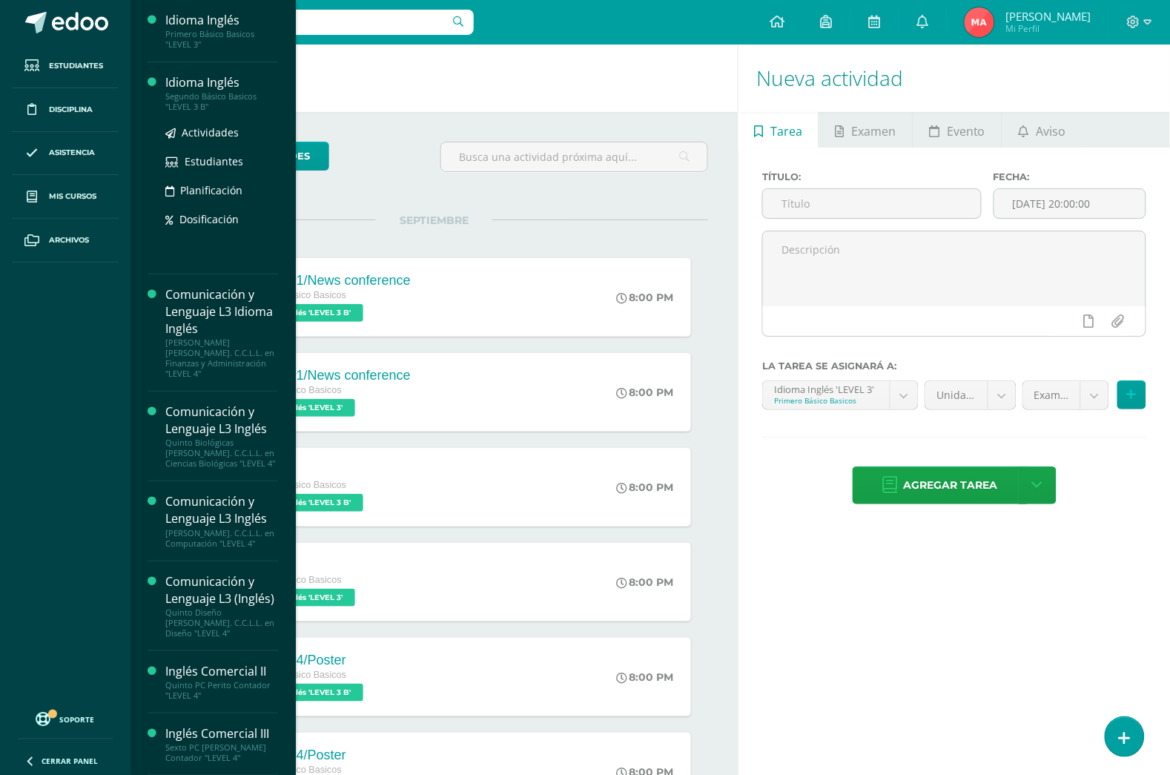
click at [188, 83] on div "Idioma Inglés" at bounding box center [221, 82] width 113 height 17
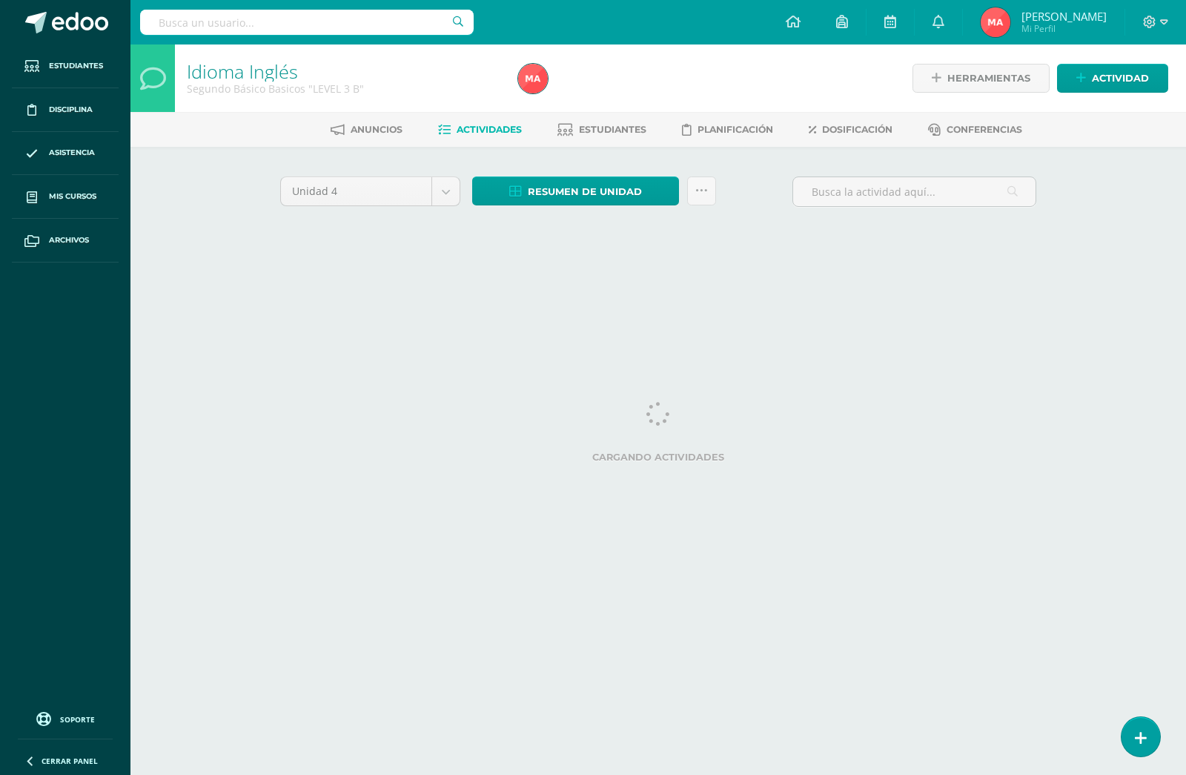
click at [1143, 741] on icon at bounding box center [1141, 738] width 12 height 16
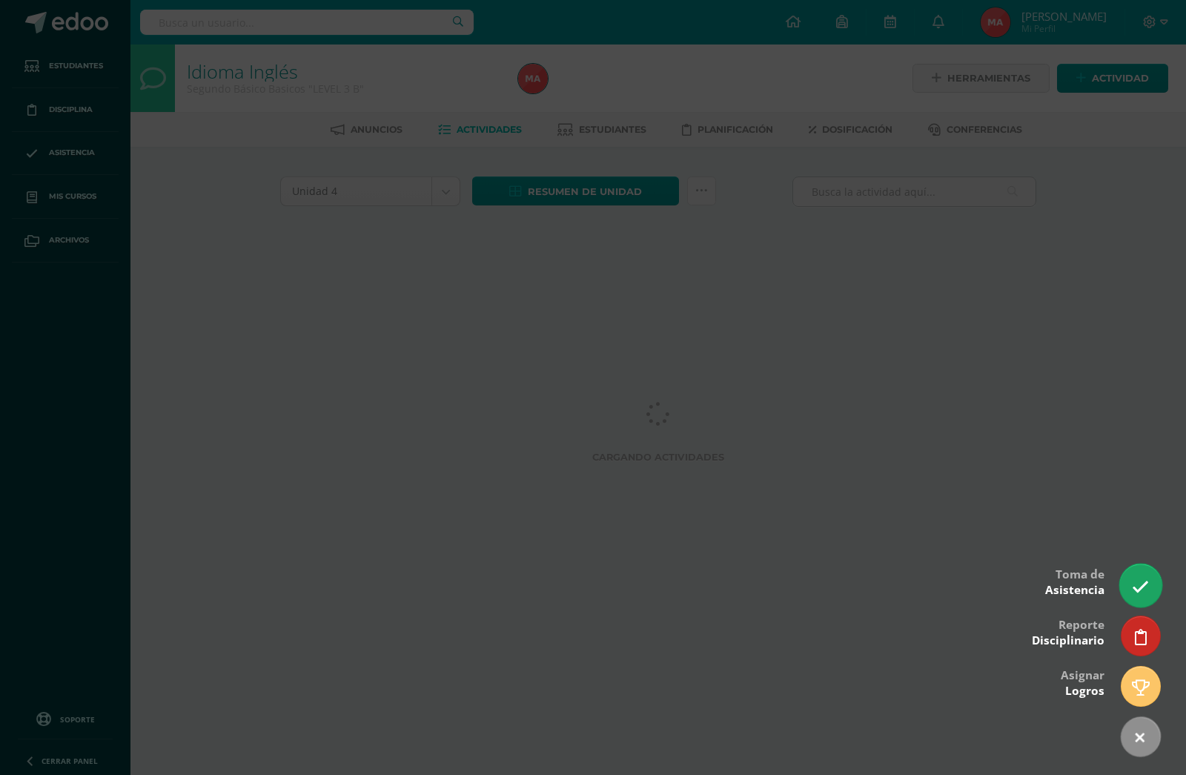
click at [1139, 575] on link at bounding box center [1140, 584] width 42 height 43
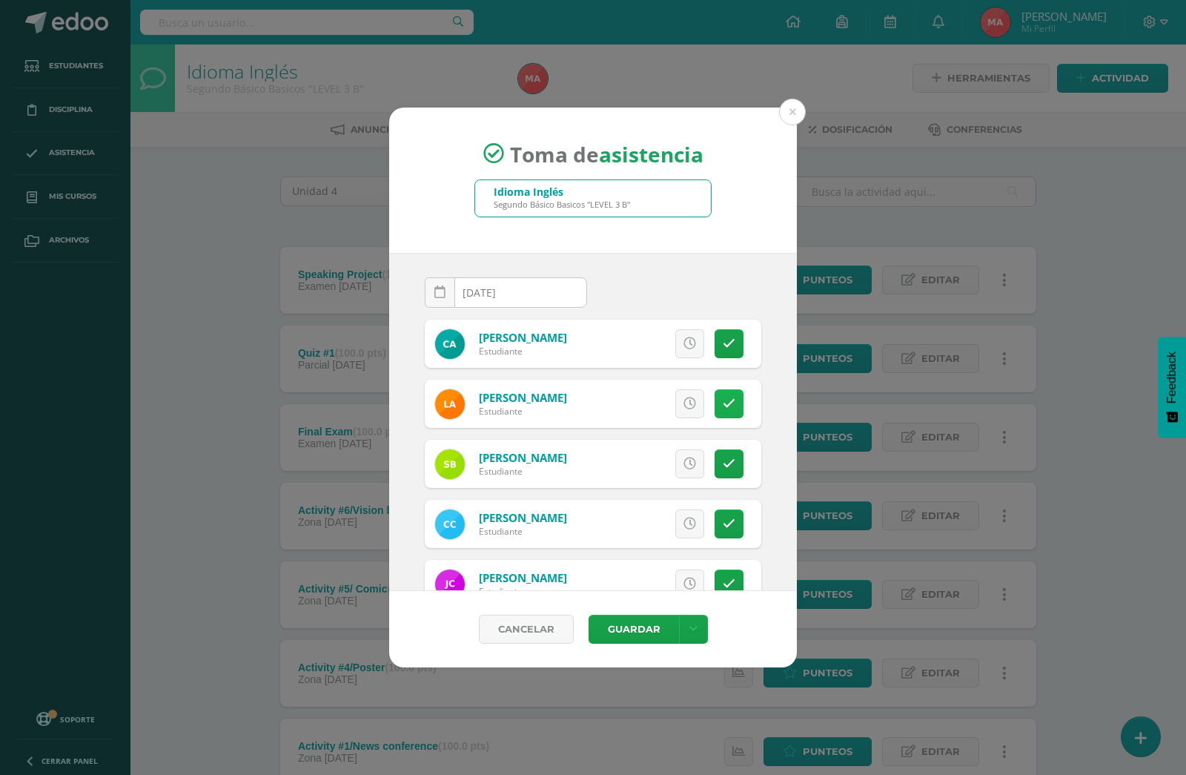
click at [715, 405] on link at bounding box center [729, 403] width 29 height 29
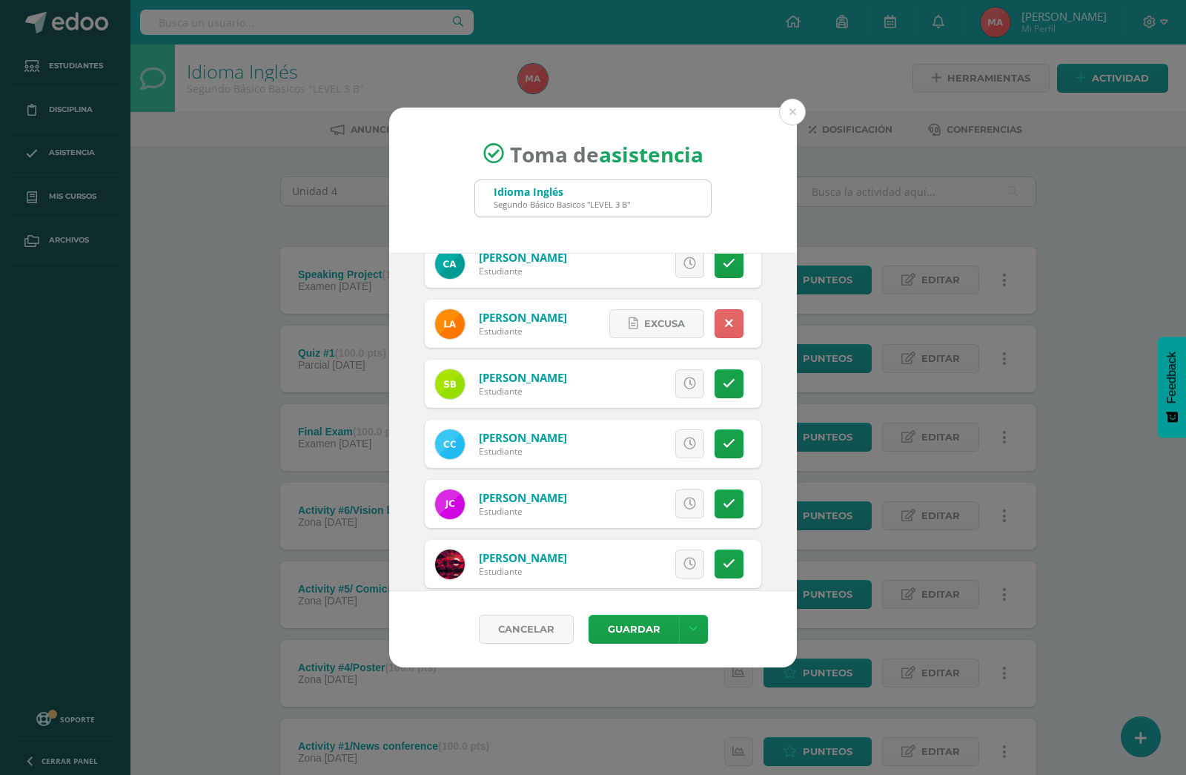
scroll to position [50, 0]
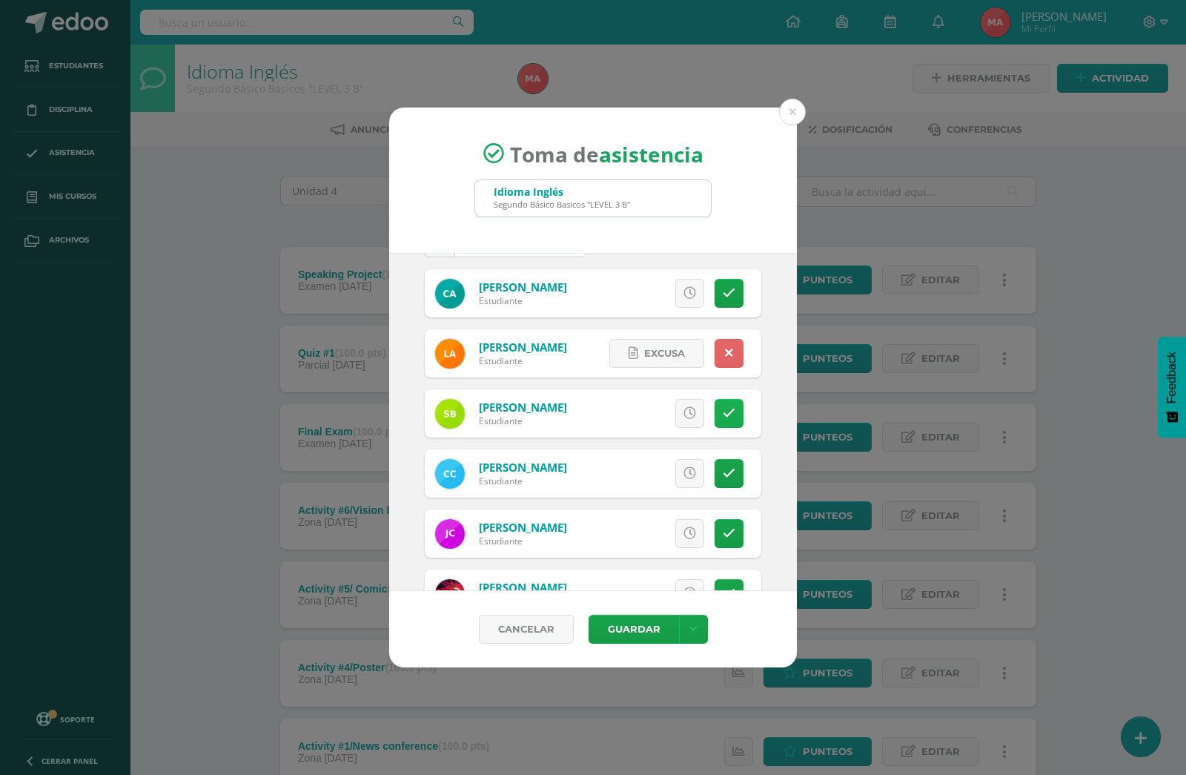
click at [723, 410] on icon at bounding box center [729, 413] width 13 height 13
click at [725, 412] on icon at bounding box center [729, 413] width 8 height 13
click at [680, 420] on link at bounding box center [689, 413] width 29 height 29
click at [644, 410] on span "Excusa" at bounding box center [664, 413] width 41 height 27
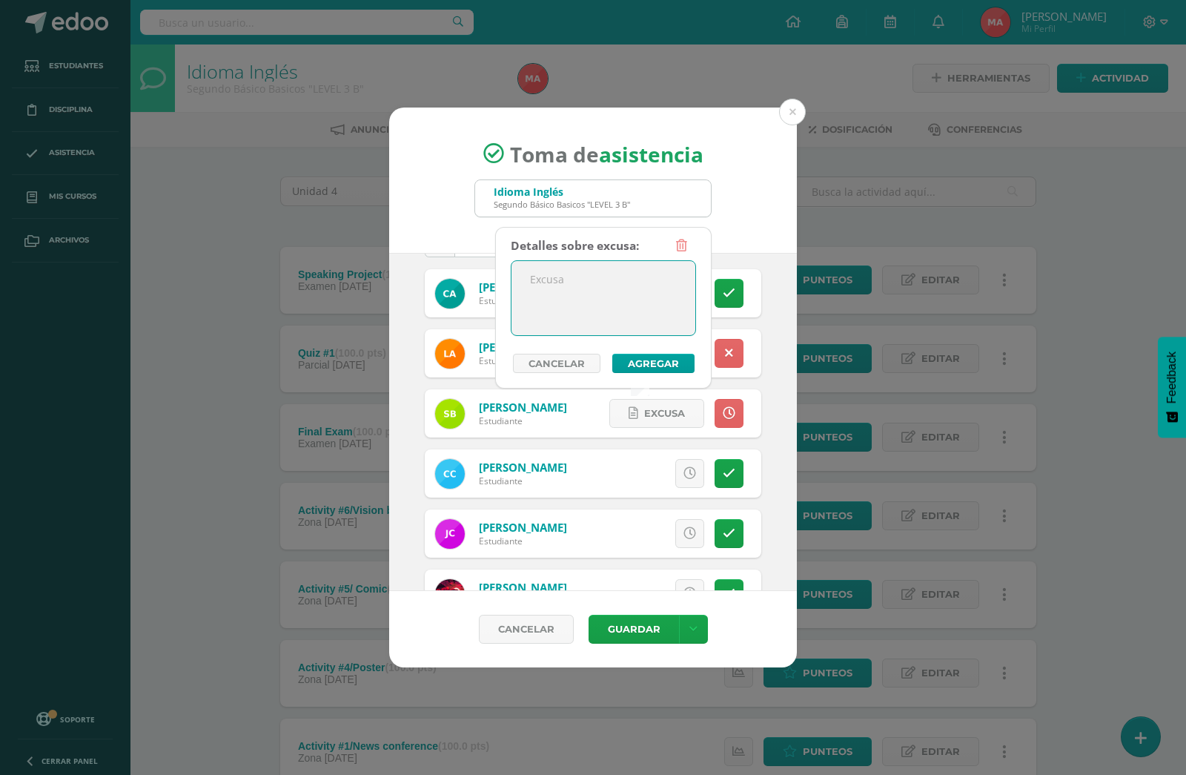
click at [594, 291] on textarea at bounding box center [603, 298] width 184 height 74
type textarea "Enfermeria"
click at [673, 368] on button "Agregar" at bounding box center [653, 363] width 82 height 19
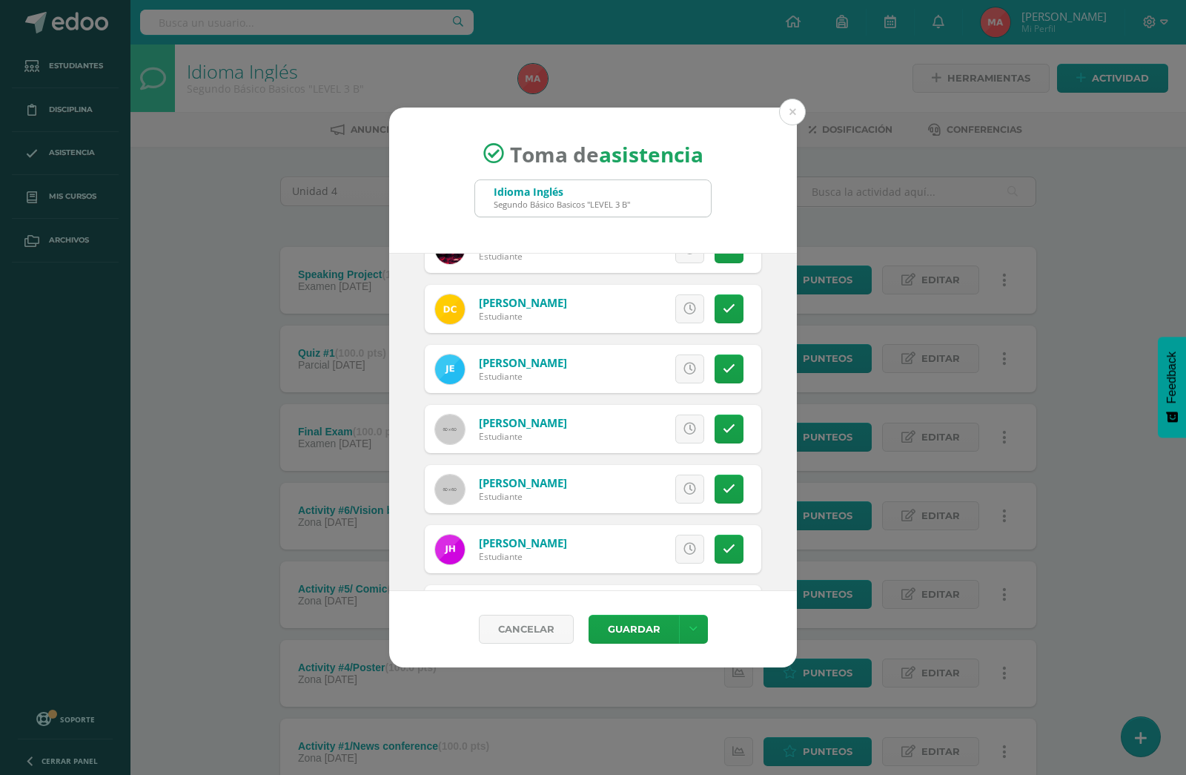
scroll to position [423, 0]
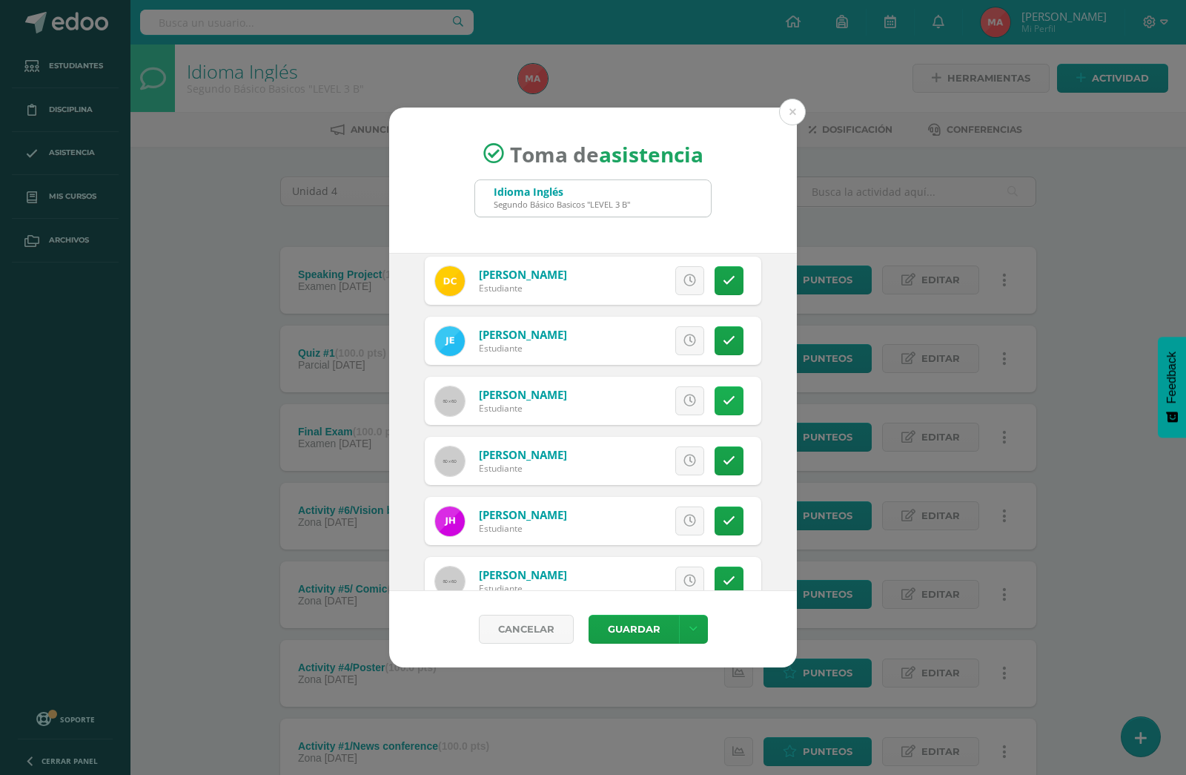
click at [723, 394] on icon at bounding box center [729, 400] width 13 height 13
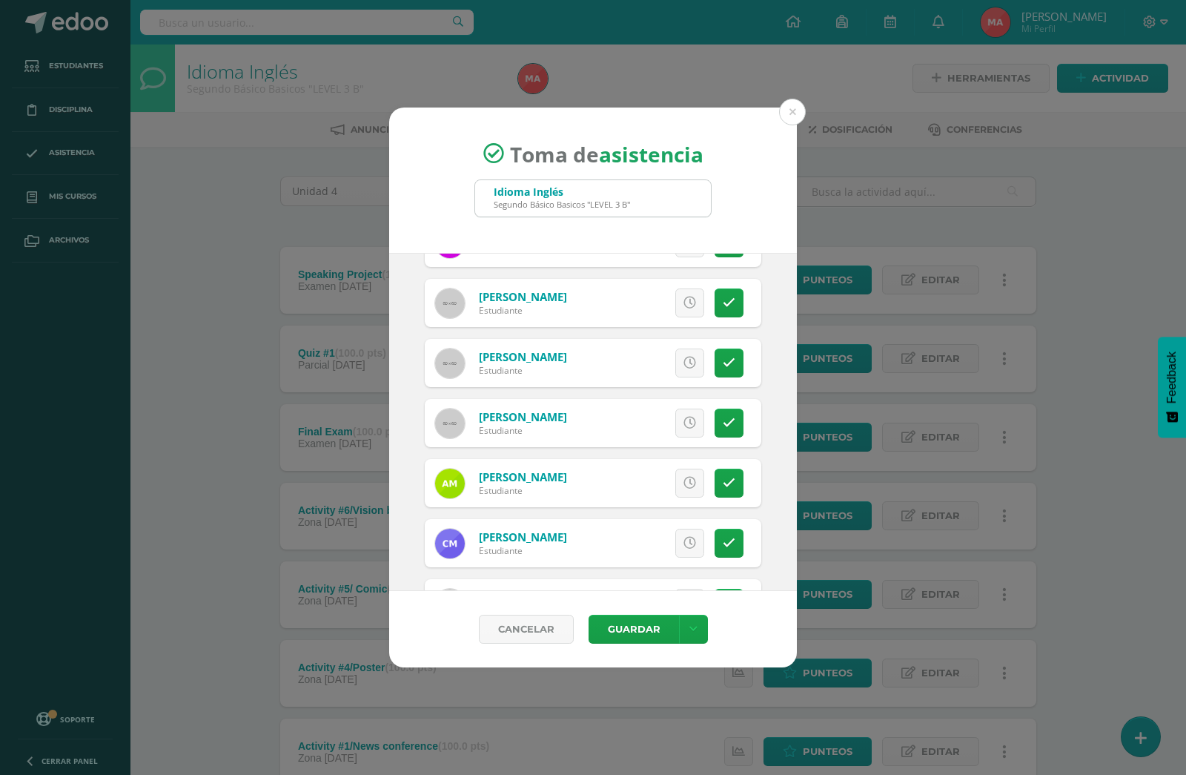
scroll to position [609, 0]
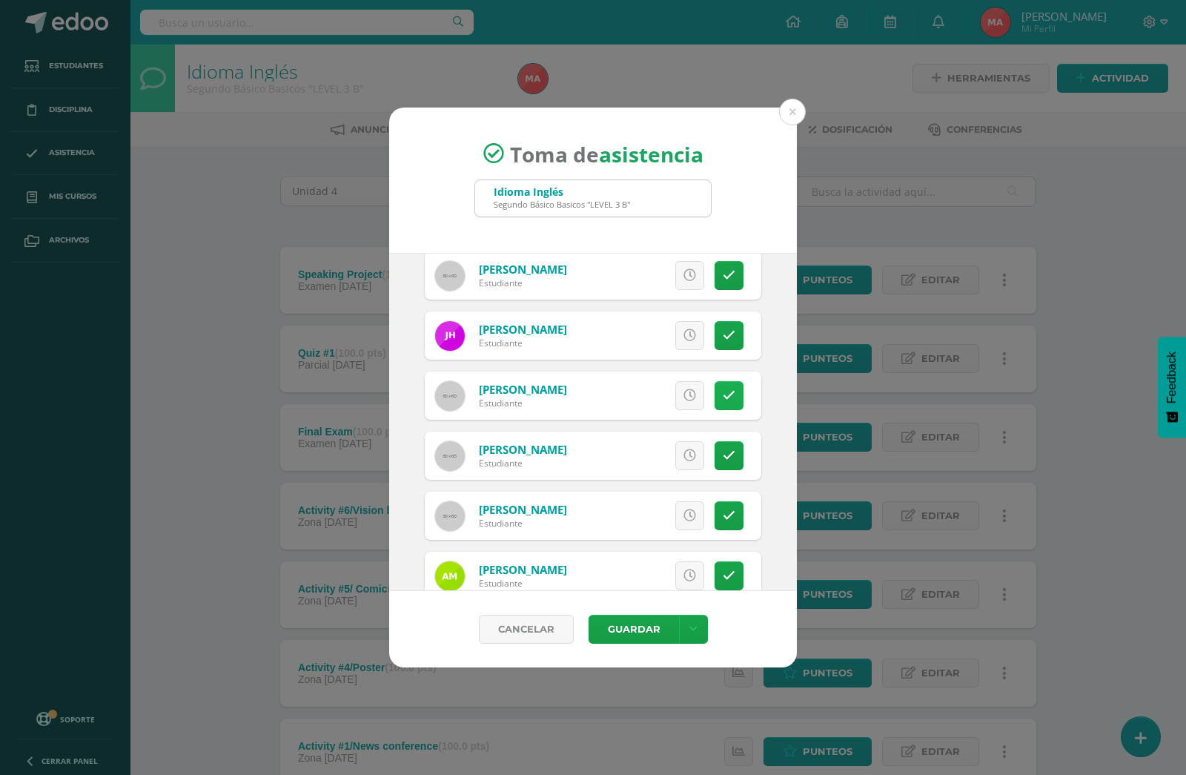
click at [723, 394] on icon at bounding box center [729, 395] width 13 height 13
click at [719, 458] on link at bounding box center [729, 455] width 29 height 29
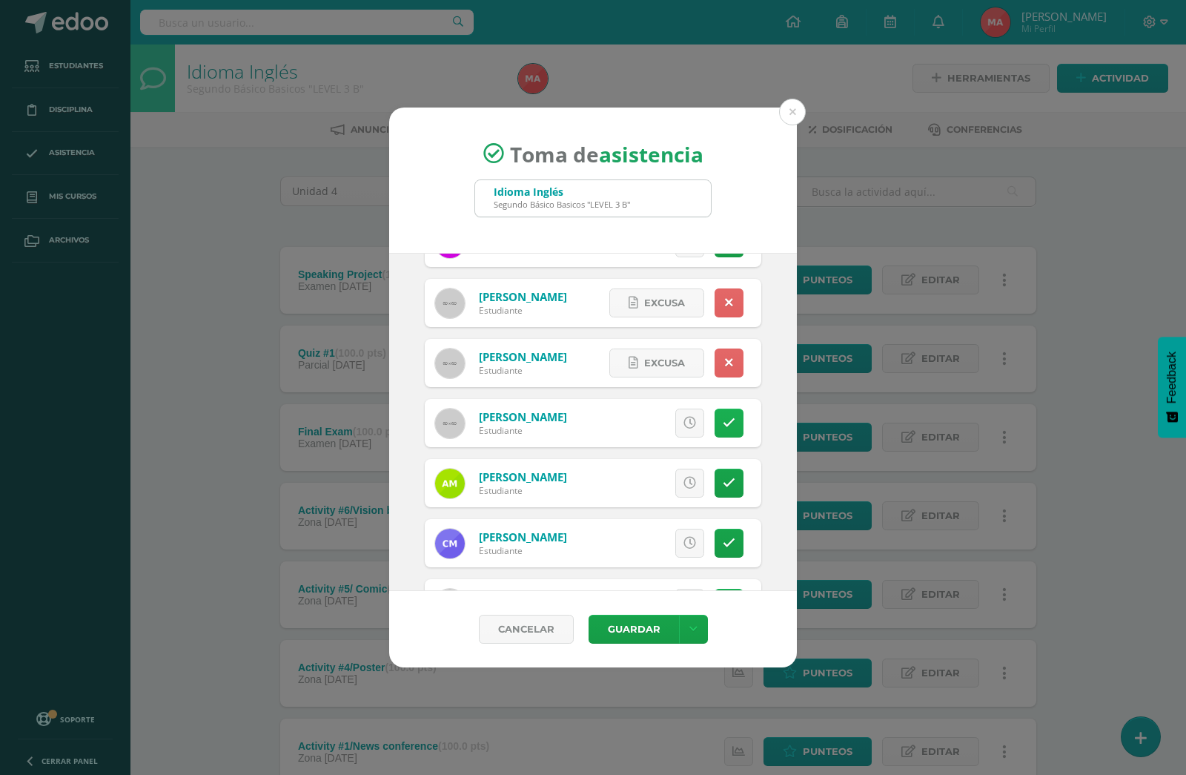
click at [715, 430] on link at bounding box center [729, 422] width 29 height 29
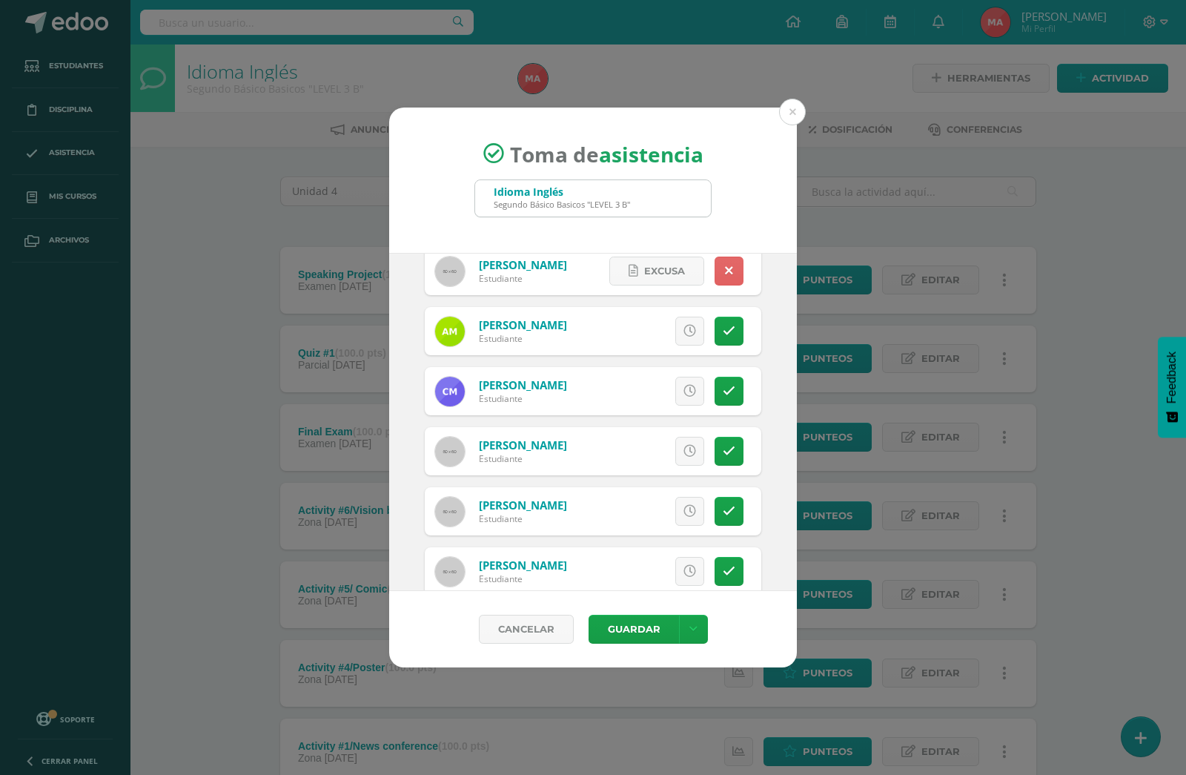
scroll to position [979, 0]
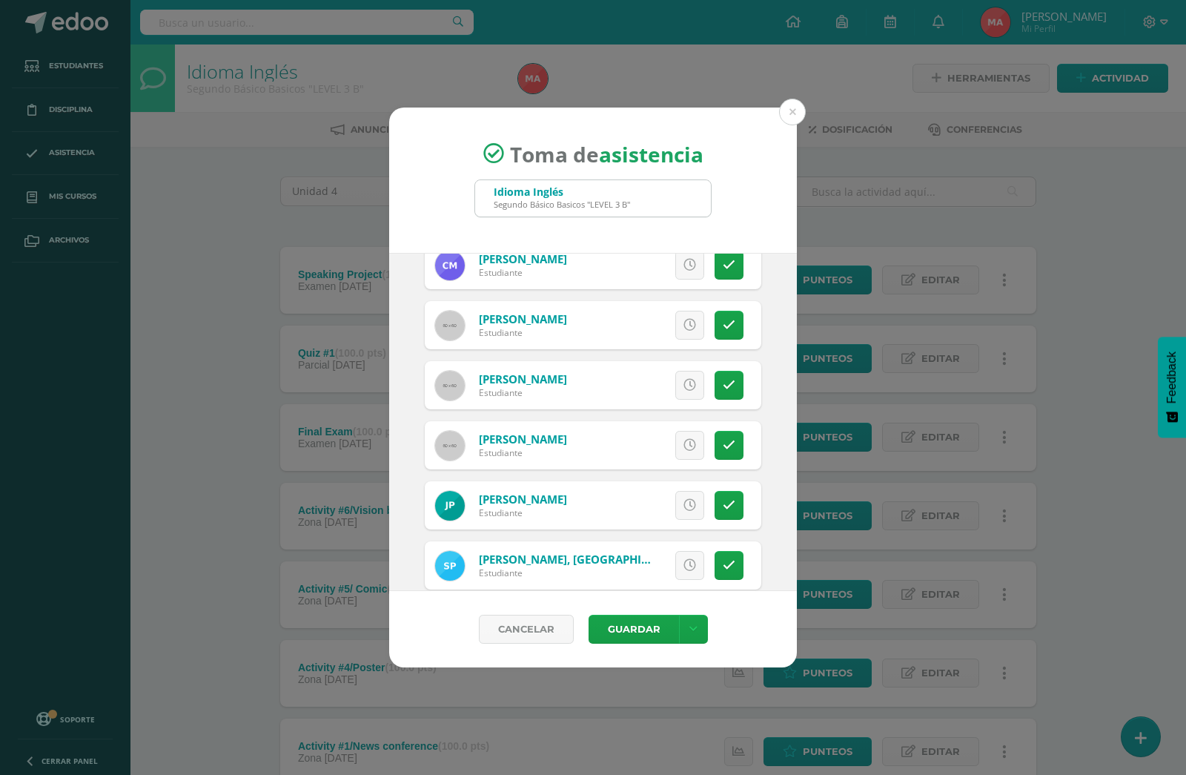
drag, startPoint x: 706, startPoint y: 454, endPoint x: 708, endPoint y: 462, distance: 8.5
click at [715, 452] on link at bounding box center [729, 445] width 29 height 29
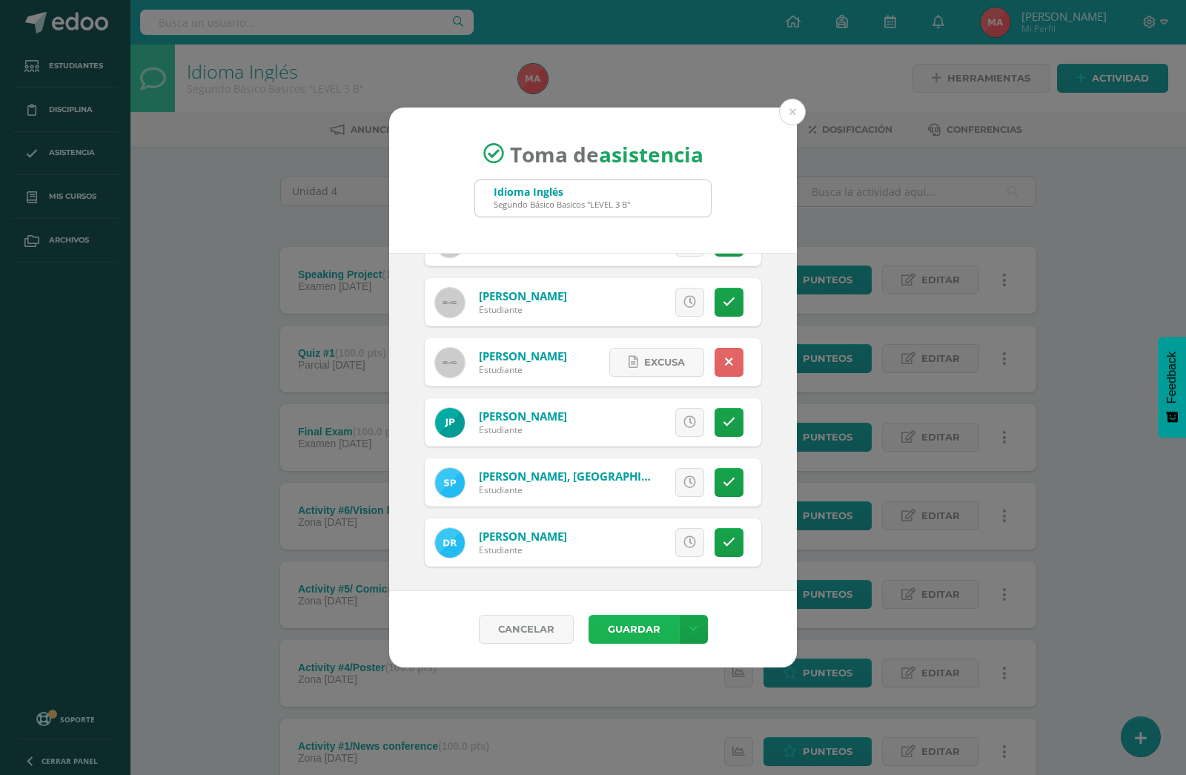
click at [609, 629] on button "Guardar" at bounding box center [634, 629] width 90 height 29
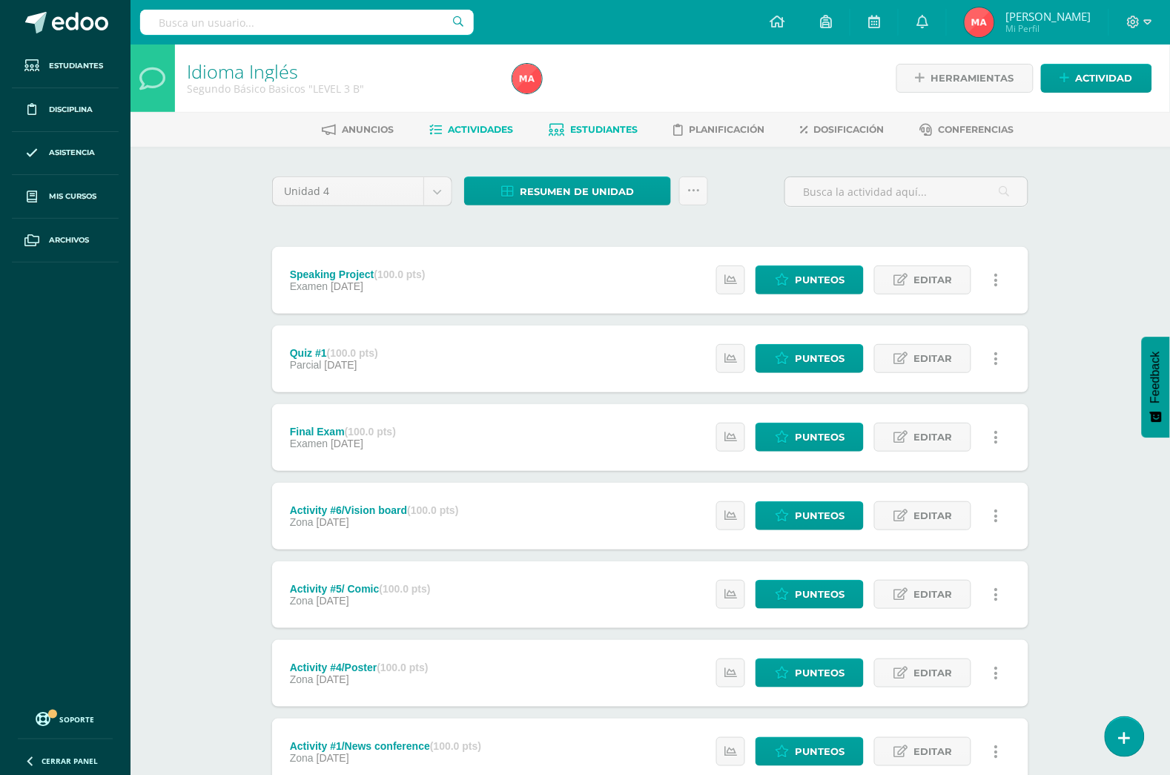
click at [612, 138] on link "Estudiantes" at bounding box center [593, 130] width 89 height 24
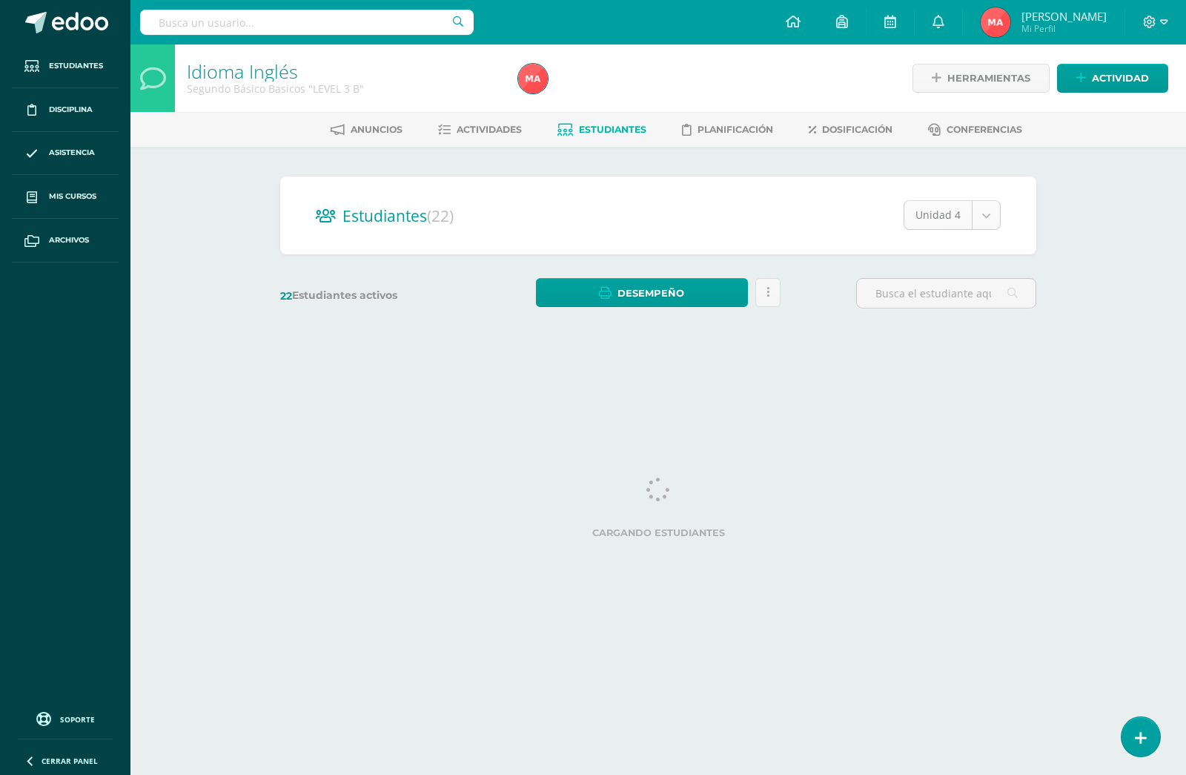
click at [988, 213] on body "Estudiantes Disciplina Asistencia Mis cursos Archivos Soporte Centro de ayuda Ú…" at bounding box center [593, 176] width 1186 height 352
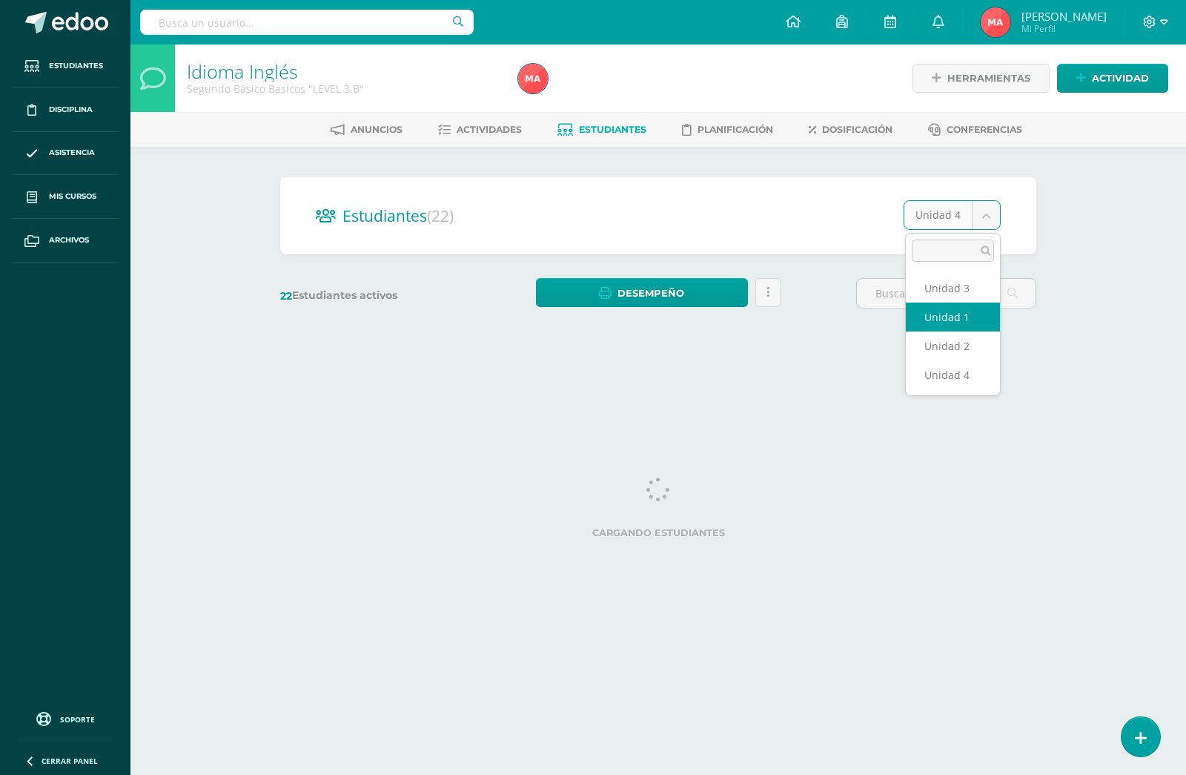
select select "/dashboard/teacher/section/4668/students/?unit=168899"
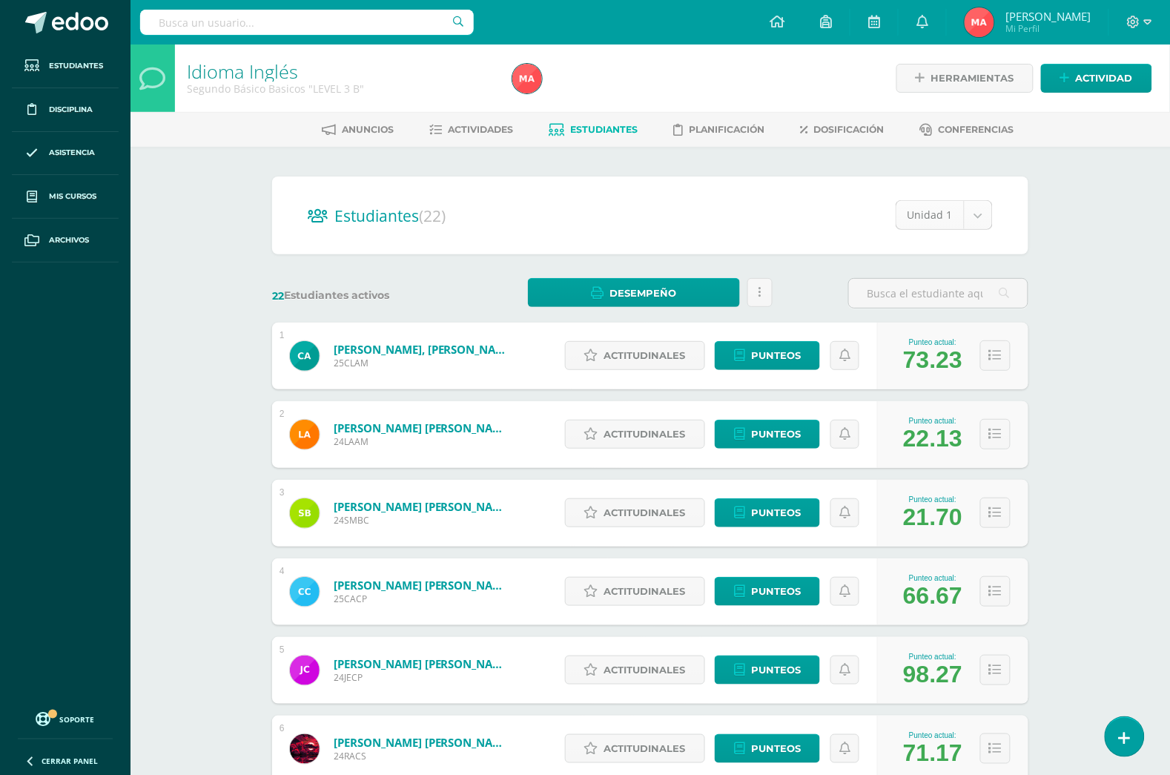
click at [927, 341] on div "Punteo actual:" at bounding box center [932, 342] width 59 height 8
select select "/dashboard/teacher/section/4668/students/?unit=168902"
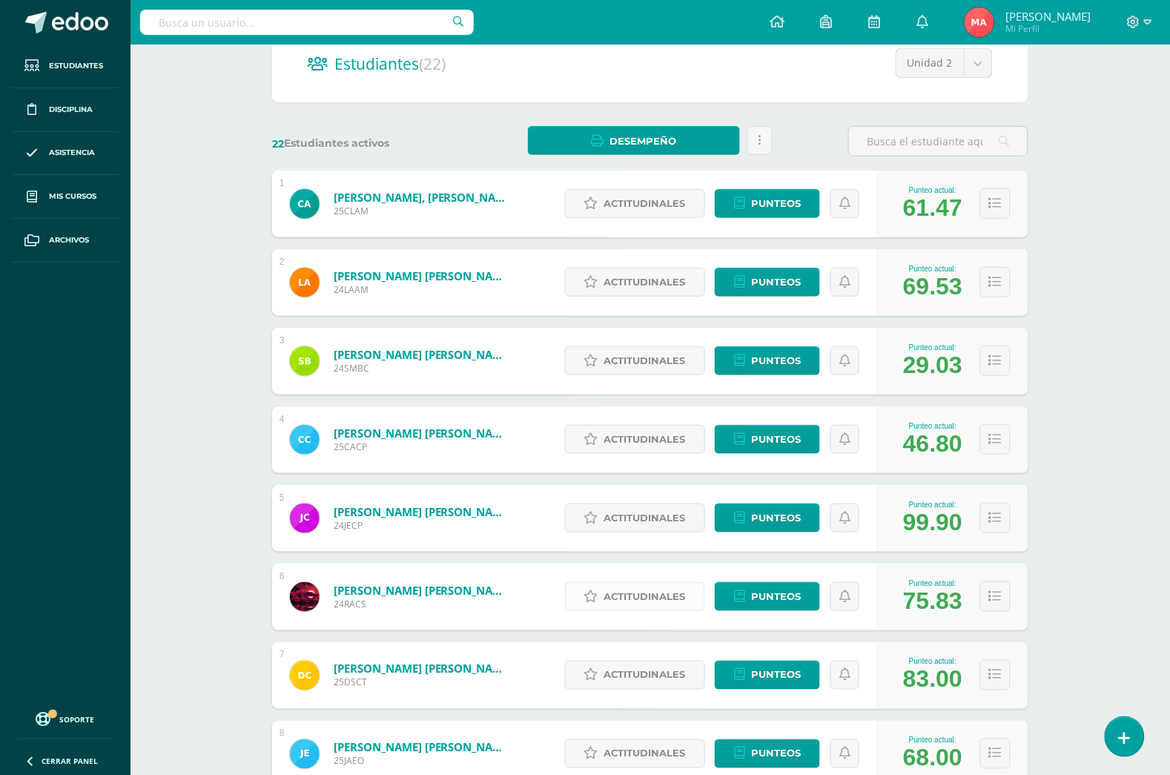
scroll to position [185, 0]
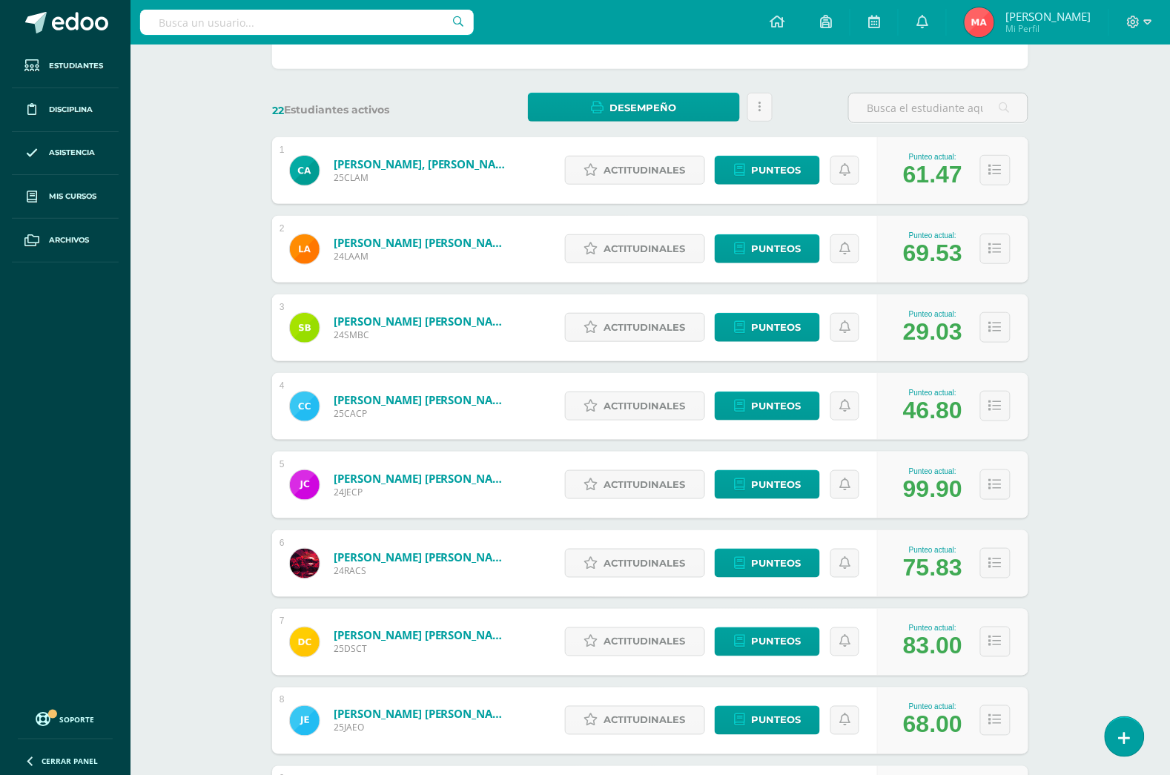
click at [945, 204] on div "1 [PERSON_NAME], [PERSON_NAME] 25CLAM Punteo actual: 61.47 Actitudinales Punteo…" at bounding box center [650, 524] width 756 height 774
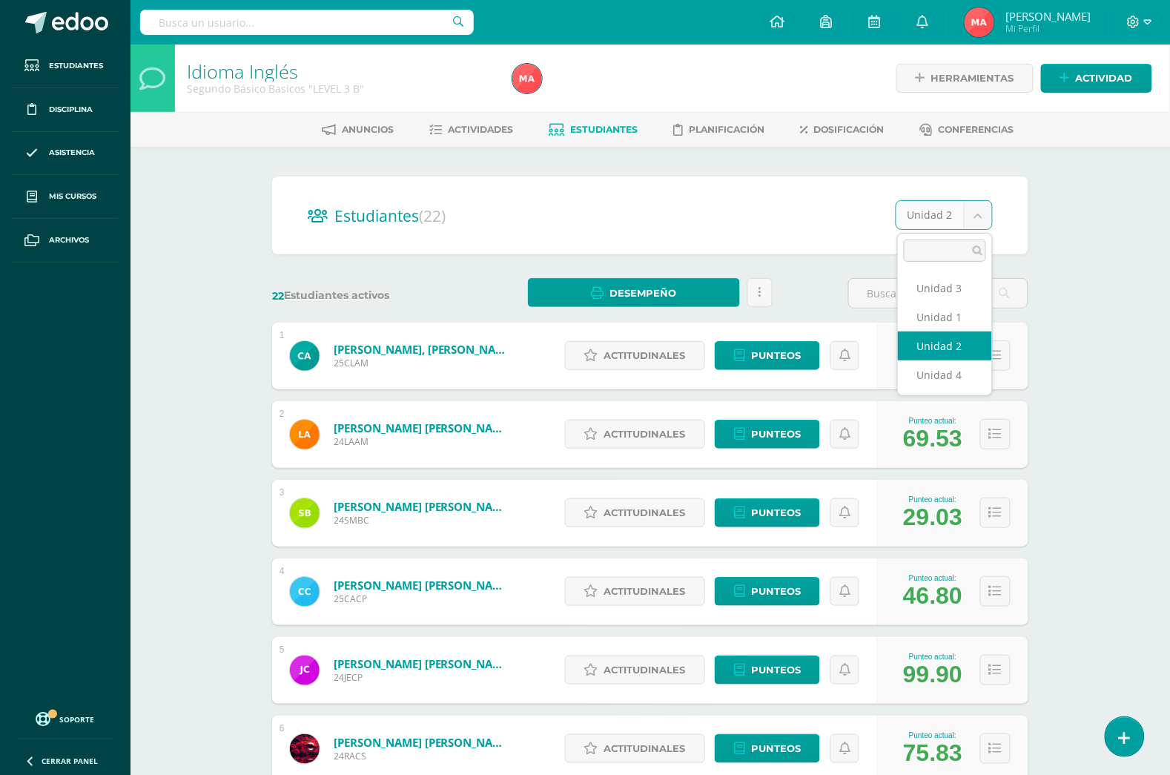
select select "/dashboard/teacher/section/4668/students/?unit=168903"
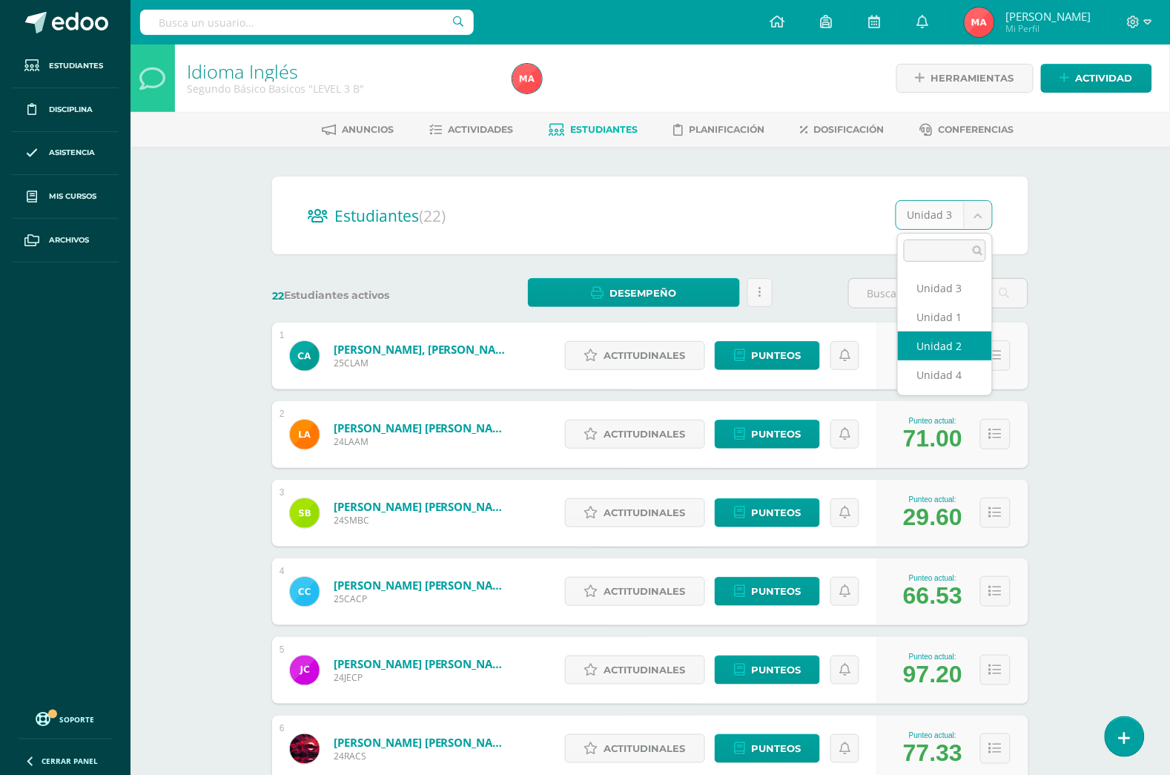
select select "/dashboard/teacher/section/4668/students/?unit=168902"
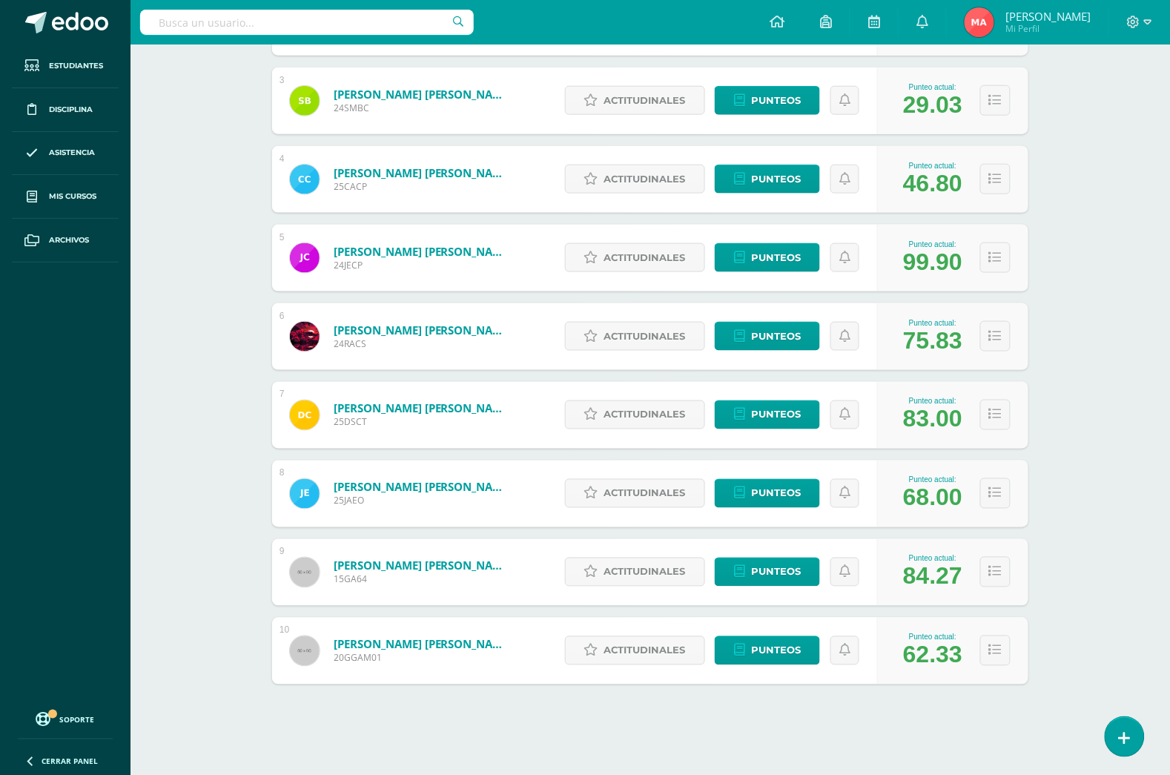
scroll to position [414, 0]
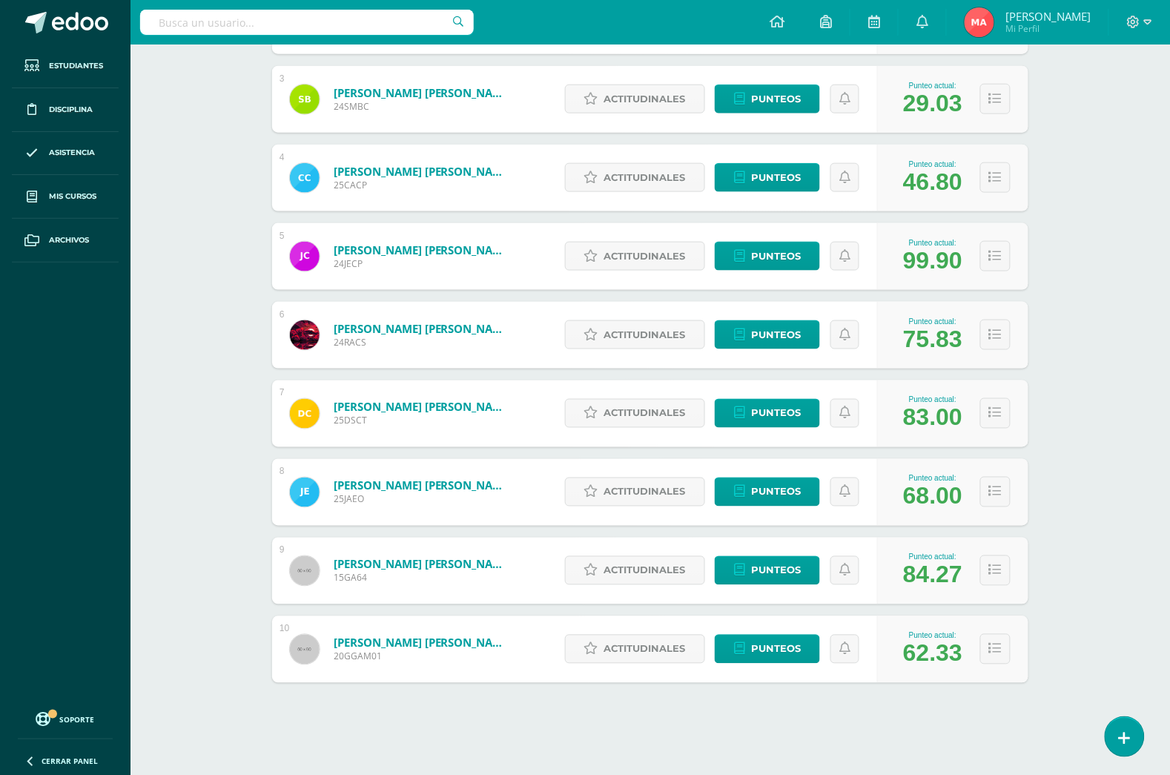
click at [982, 208] on div "Punteo actual: 46.80" at bounding box center [952, 178] width 151 height 67
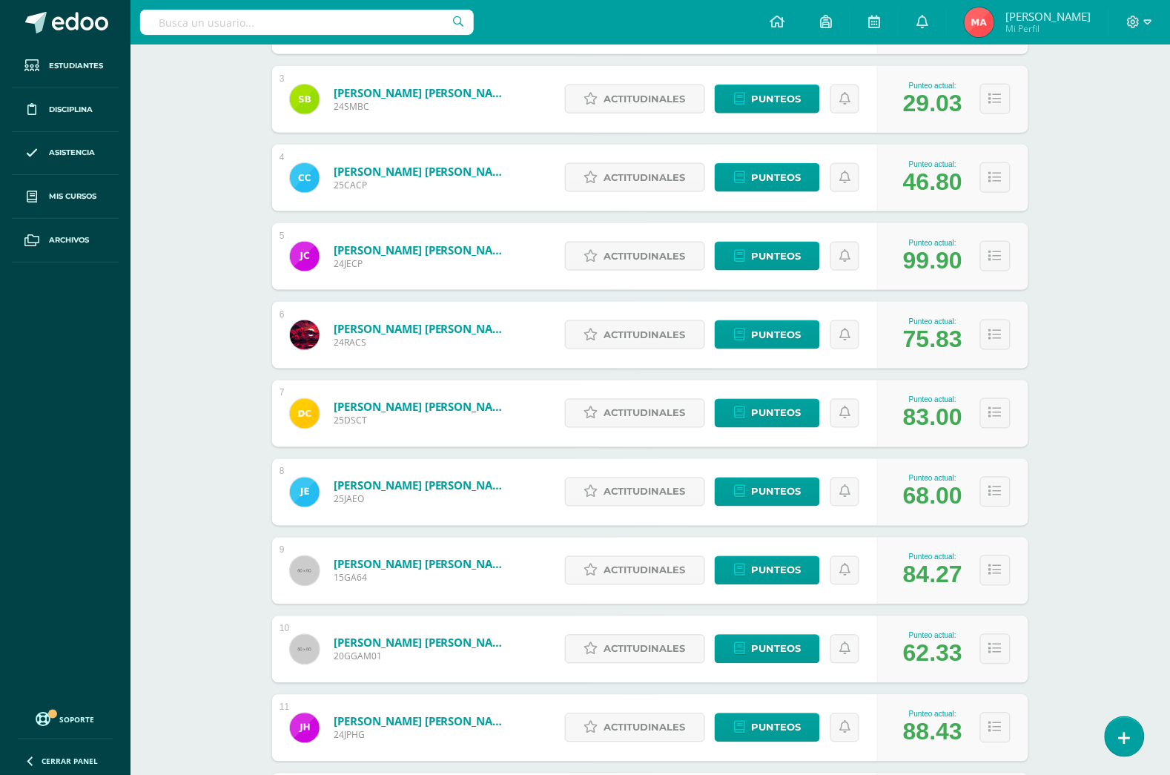
scroll to position [0, 0]
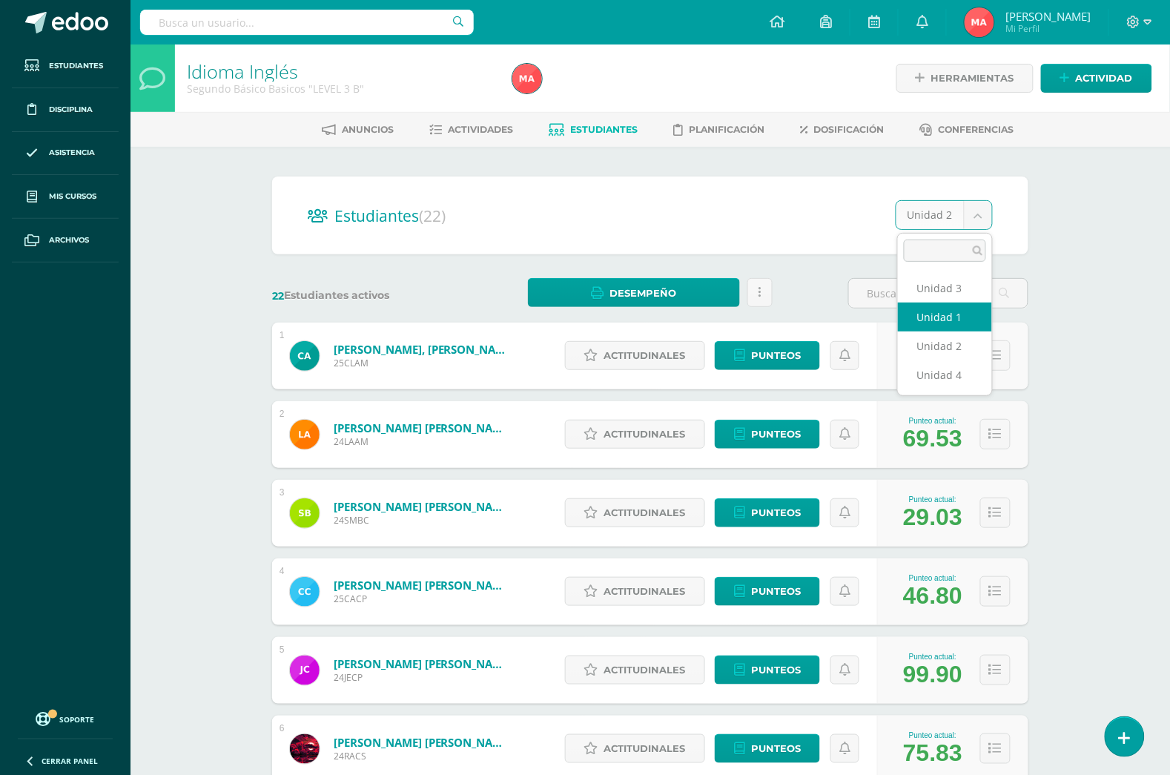
select select "/dashboard/teacher/section/4668/students/?unit=168899"
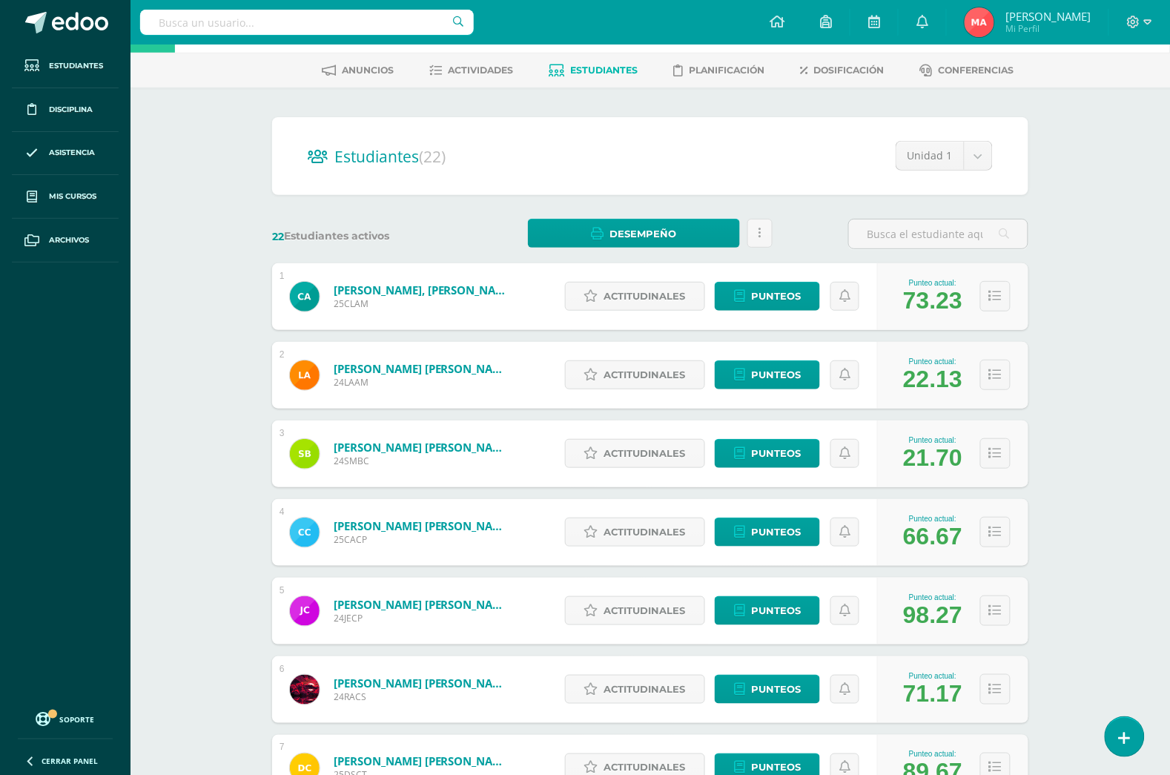
scroll to position [93, 0]
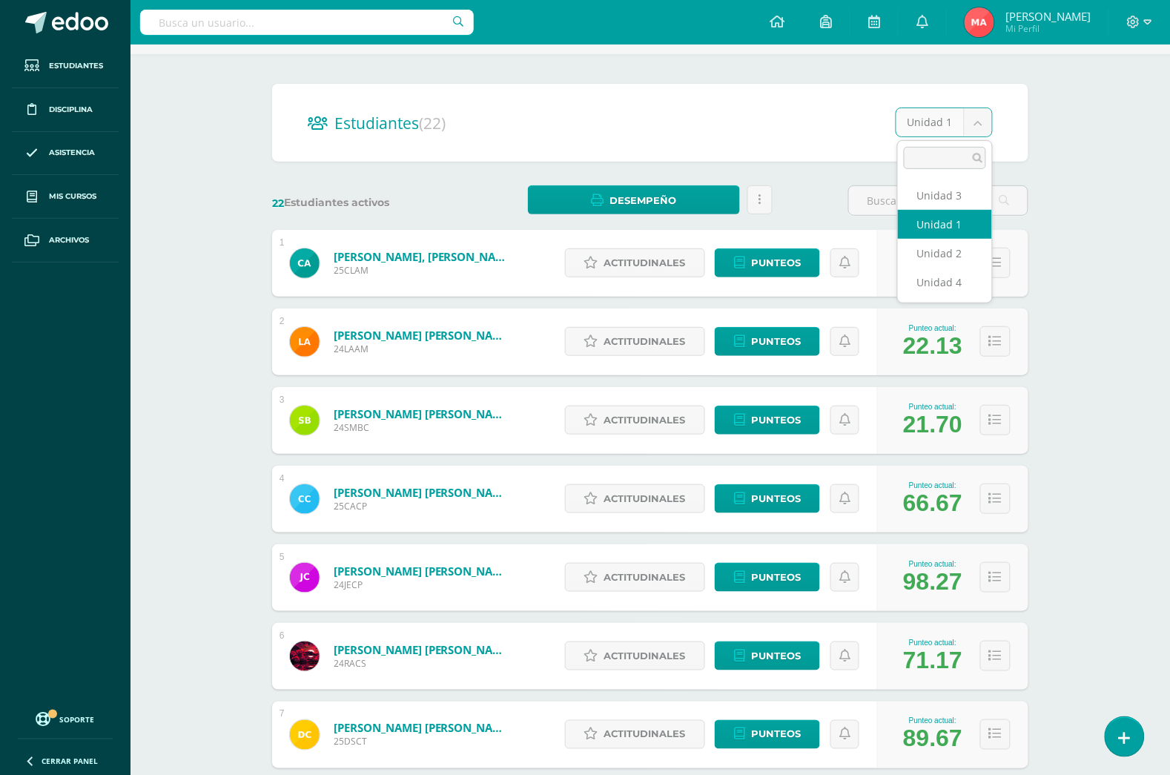
select select "/dashboard/teacher/section/4668/students/?unit=168902"
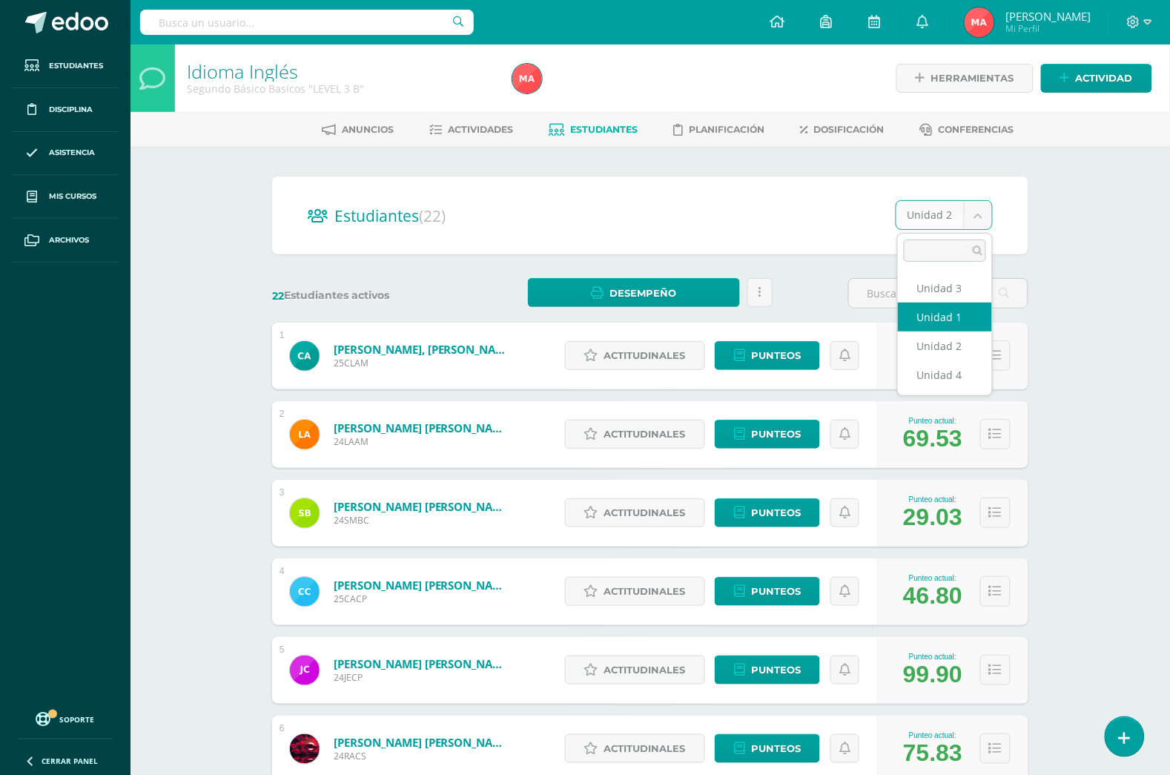
select select "/dashboard/teacher/section/4668/students/?unit=168899"
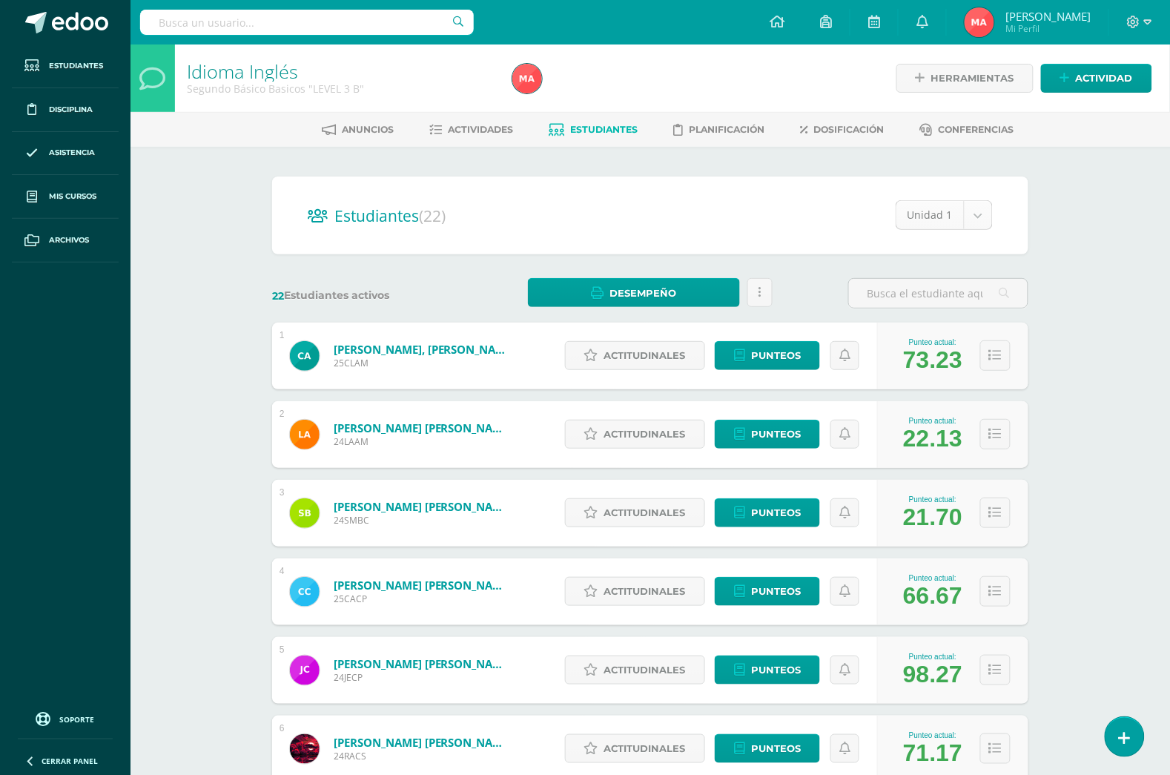
click at [912, 222] on body "Estudiantes Disciplina Asistencia Mis cursos Archivos Soporte Centro de ayuda Ú…" at bounding box center [585, 595] width 1170 height 1190
select select "/dashboard/teacher/section/4668/students/?unit=168903"
click at [979, 223] on body "Estudiantes Disciplina Asistencia Mis cursos Archivos Soporte Centro de ayuda Ú…" at bounding box center [585, 595] width 1170 height 1190
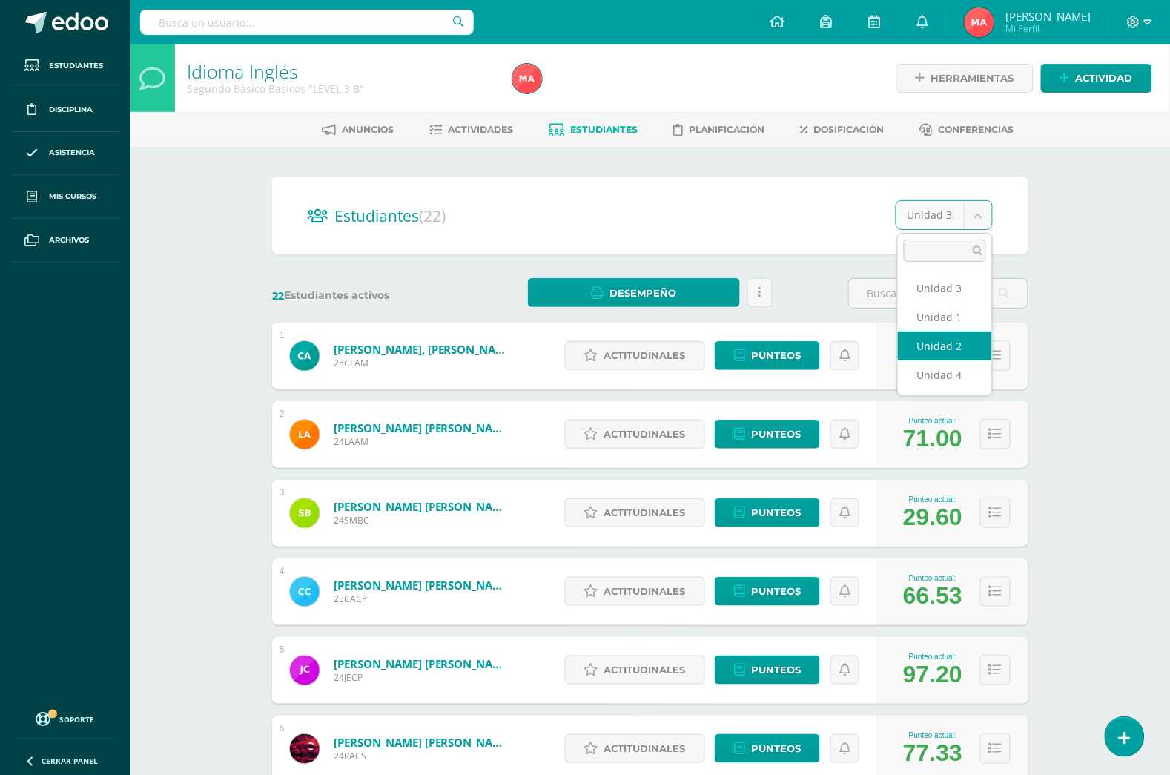
select select "/dashboard/teacher/section/4668/students/?unit=168902"
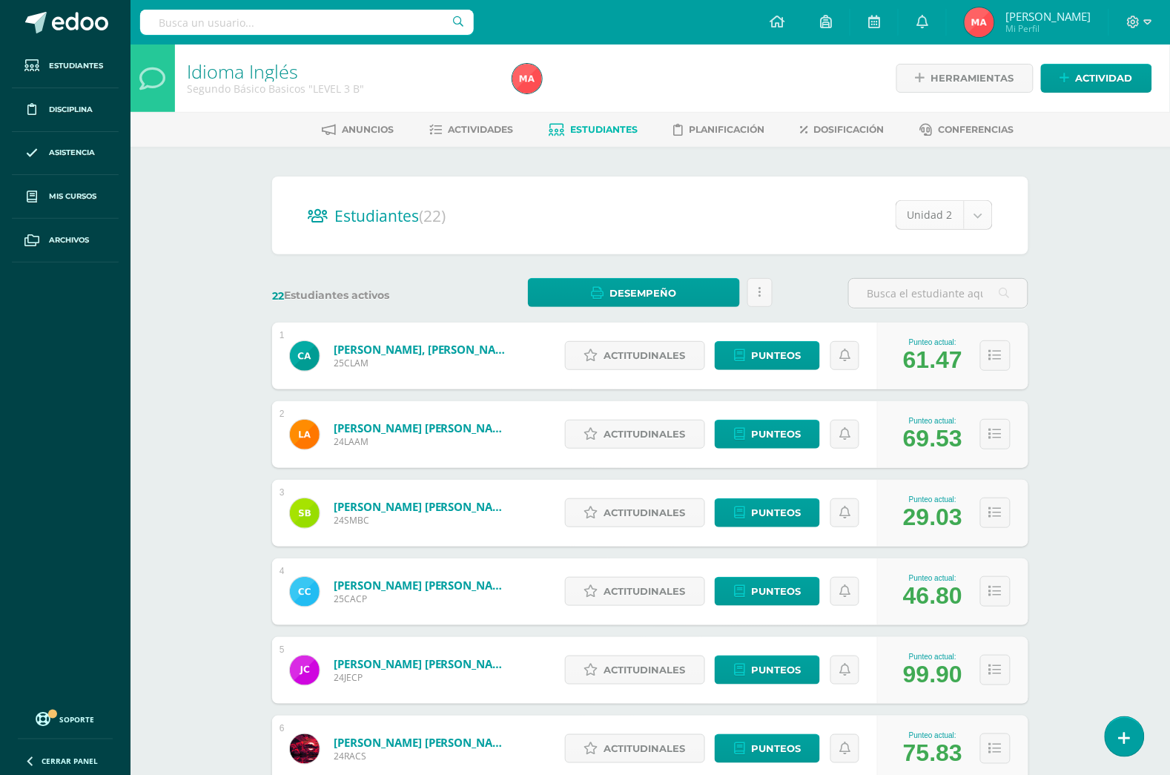
click at [950, 225] on body "Estudiantes Disciplina Asistencia Mis cursos Archivos Soporte Centro de ayuda Ú…" at bounding box center [585, 595] width 1170 height 1190
select select "/dashboard/teacher/section/4668/students/?unit=168903"
click at [964, 216] on body "Estudiantes Disciplina Asistencia Mis cursos Archivos Soporte Centro de ayuda Ú…" at bounding box center [585, 595] width 1170 height 1190
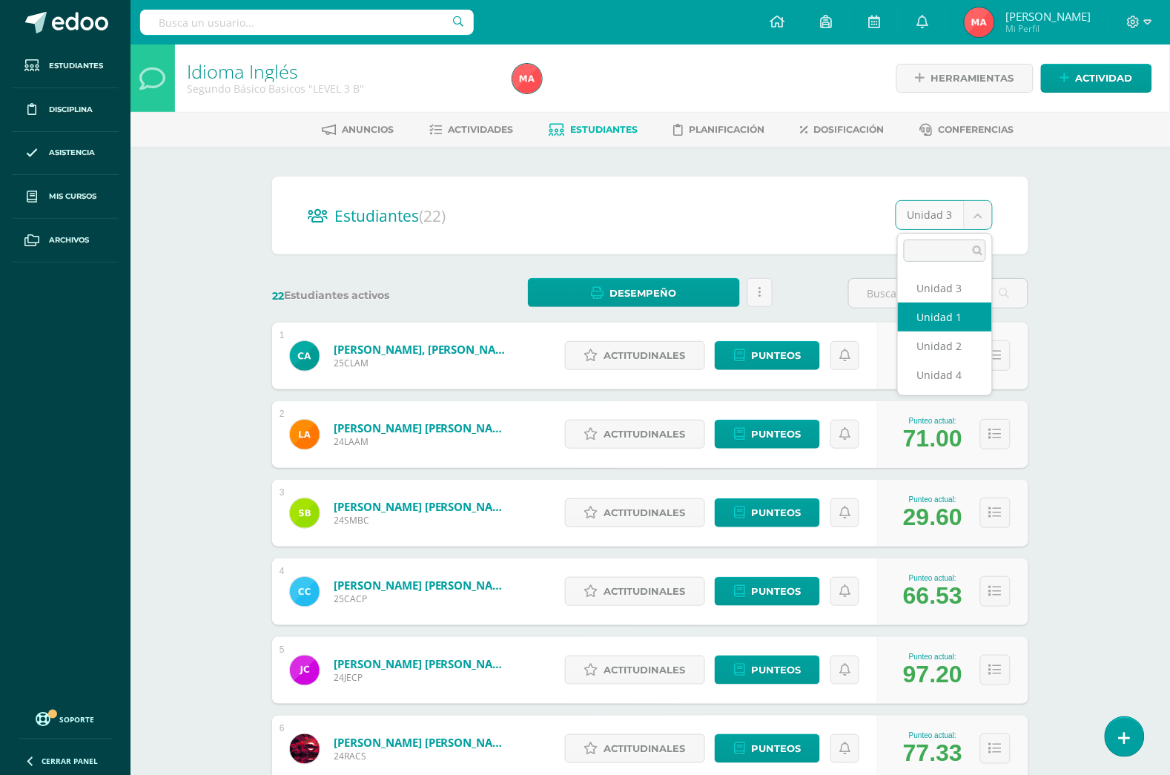
select select "/dashboard/teacher/section/4668/students/?unit=168899"
